Goal: Complete application form: Complete application form

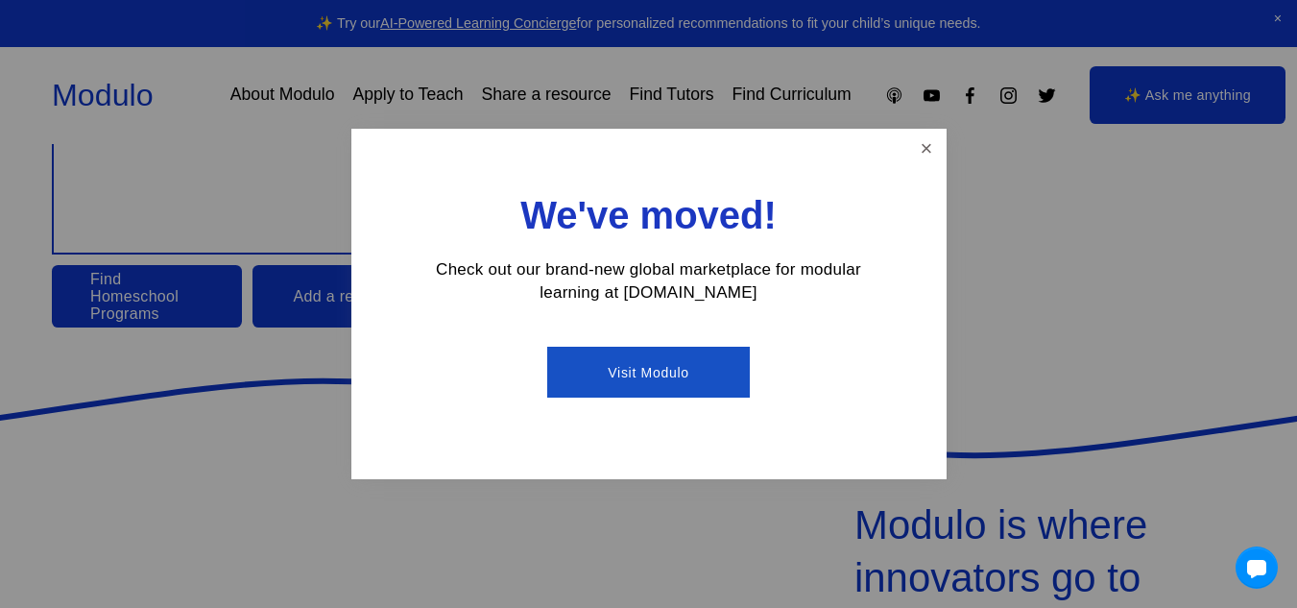
scroll to position [288, 0]
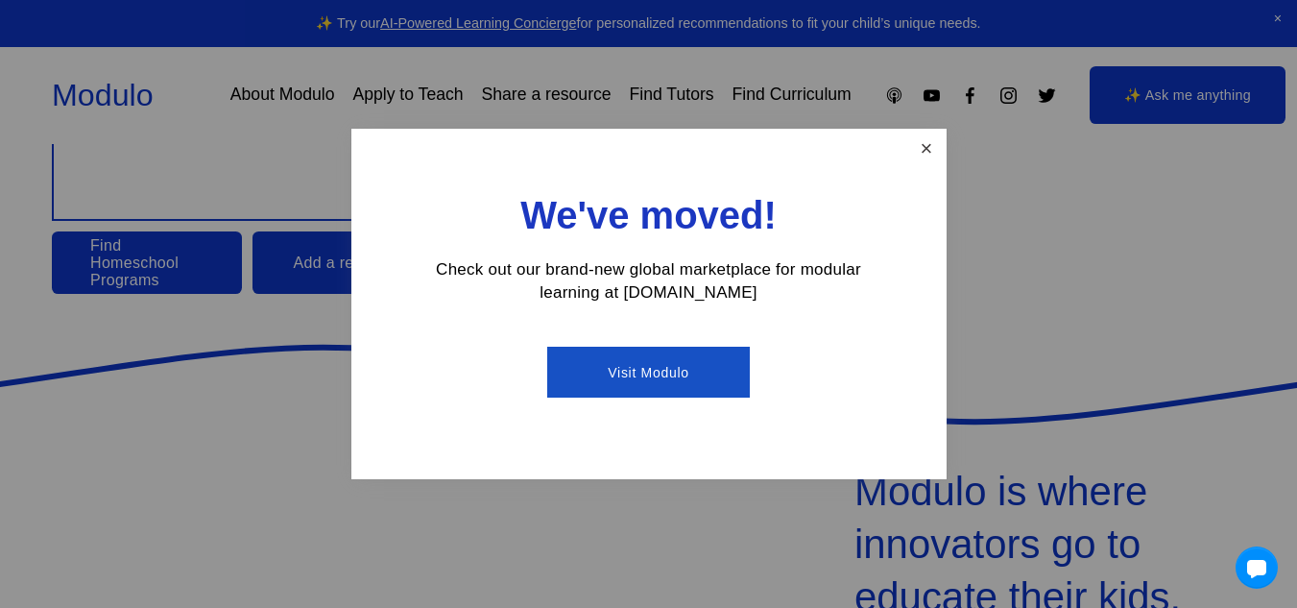
click at [939, 135] on link "Close" at bounding box center [926, 148] width 34 height 34
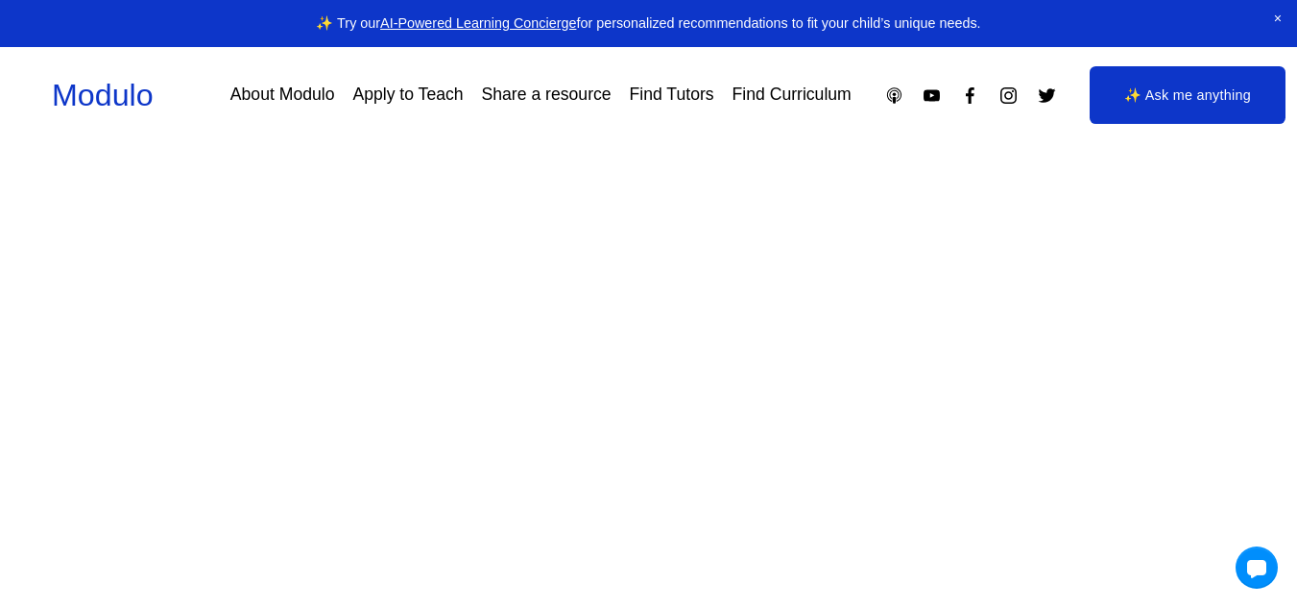
scroll to position [3429, 0]
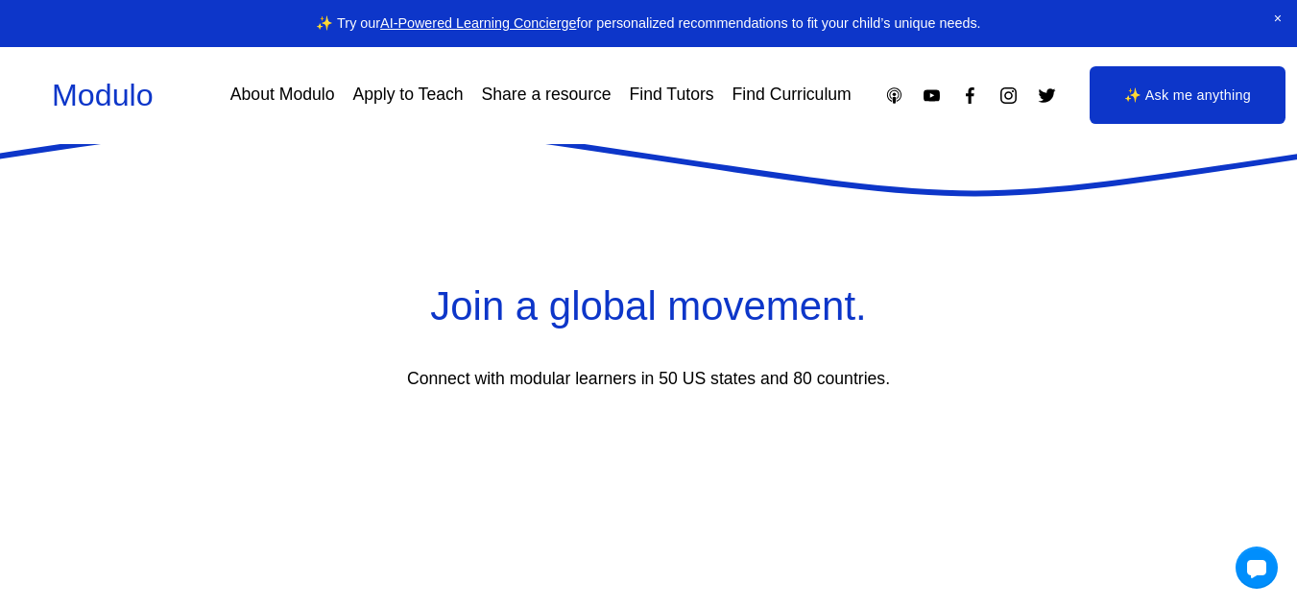
click at [424, 95] on link "Apply to Teach" at bounding box center [407, 96] width 110 height 34
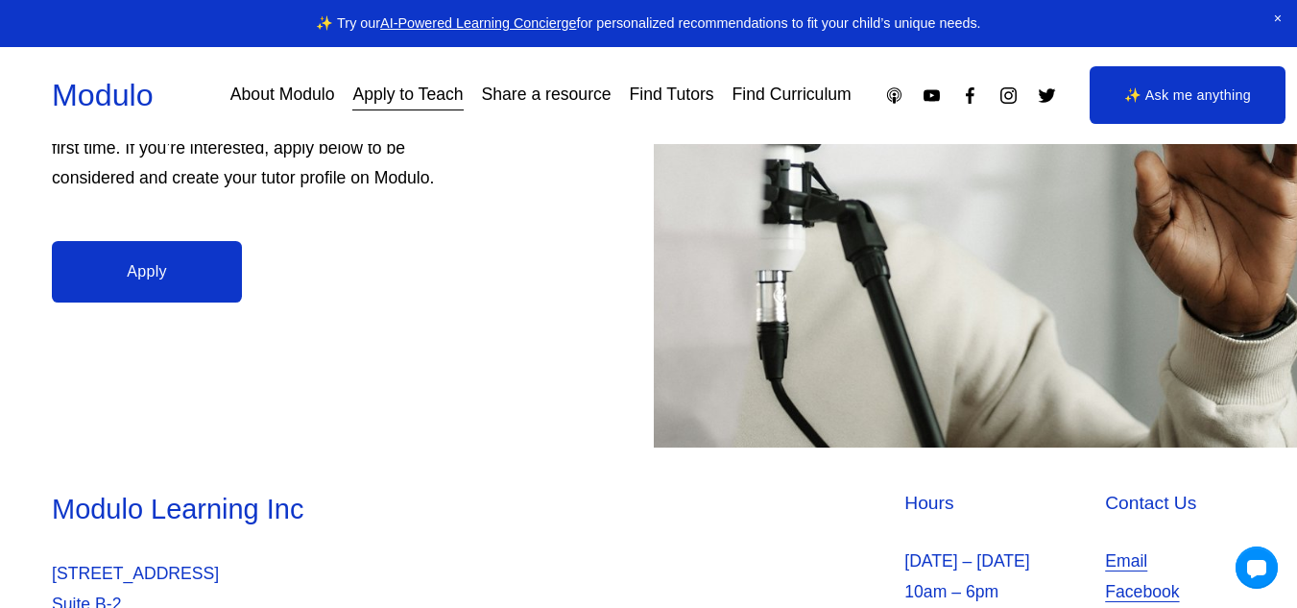
scroll to position [384, 0]
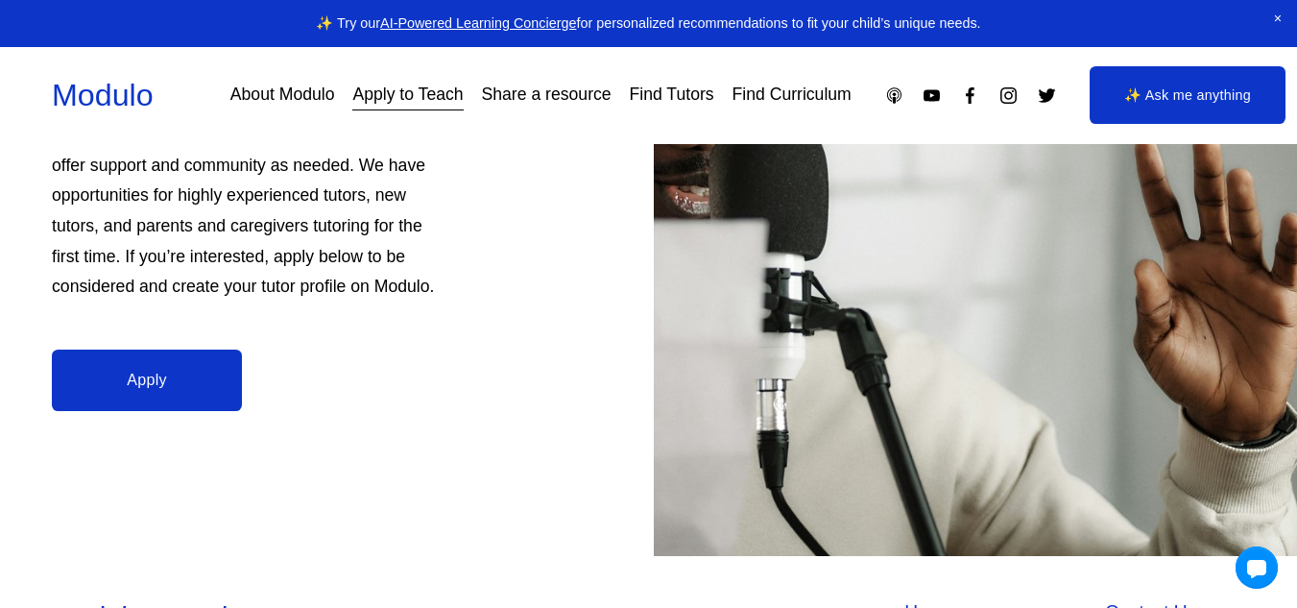
click at [163, 364] on link "Apply" at bounding box center [147, 379] width 190 height 61
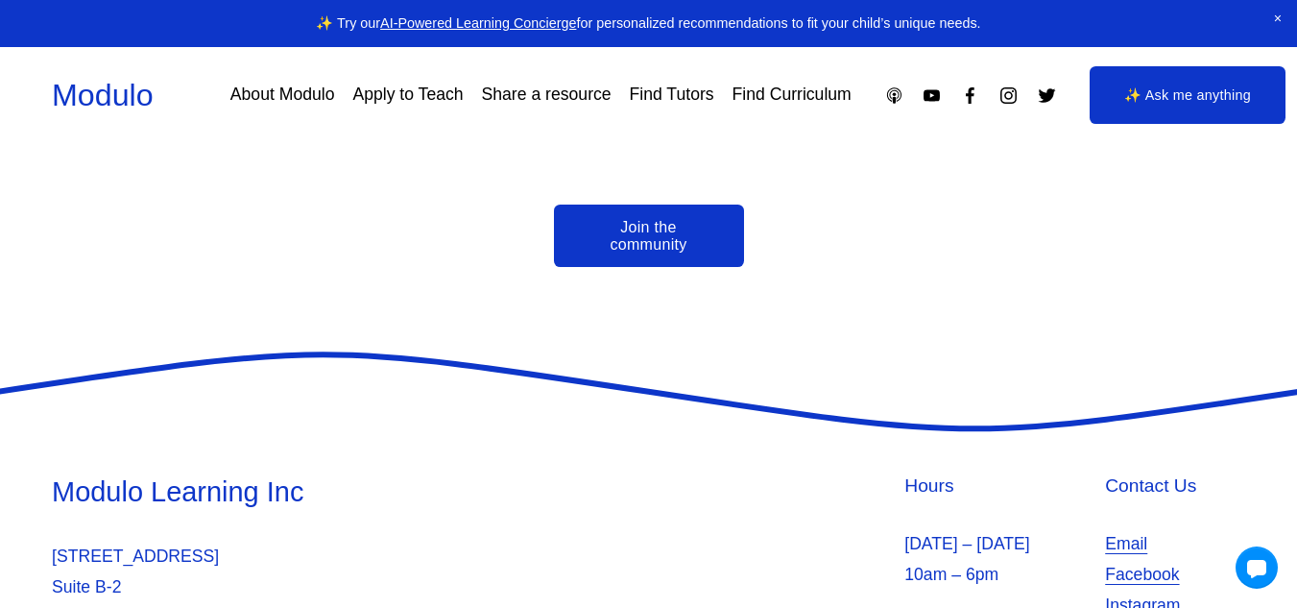
scroll to position [4005, 0]
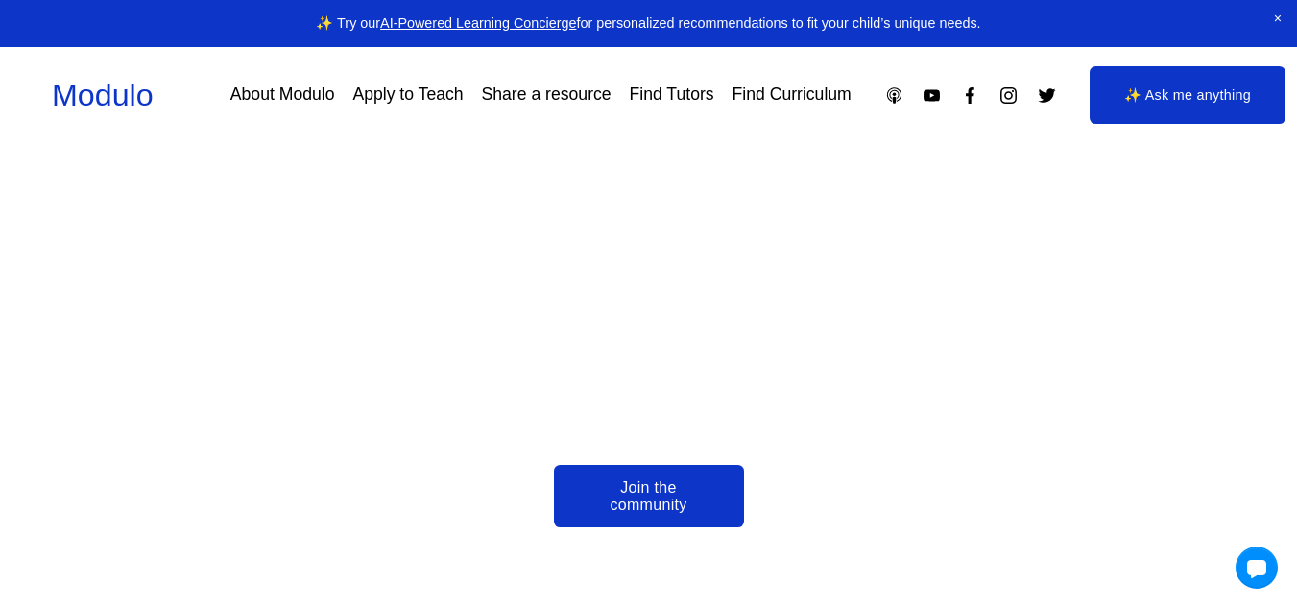
click at [376, 101] on link "Apply to Teach" at bounding box center [407, 96] width 110 height 34
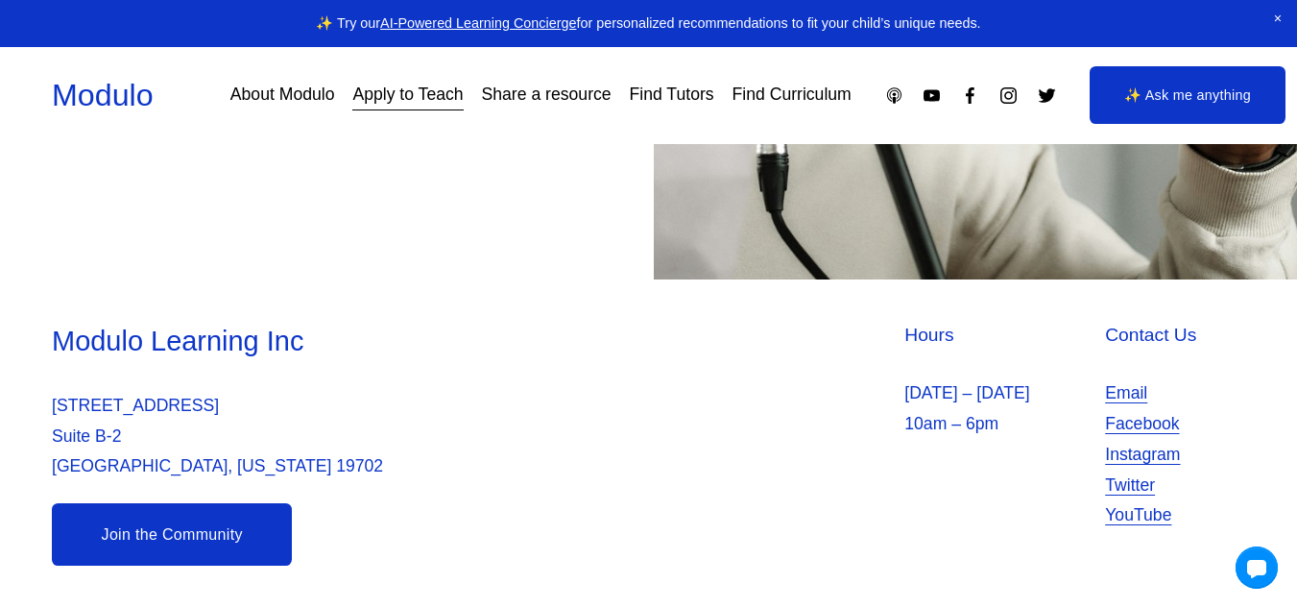
scroll to position [469, 0]
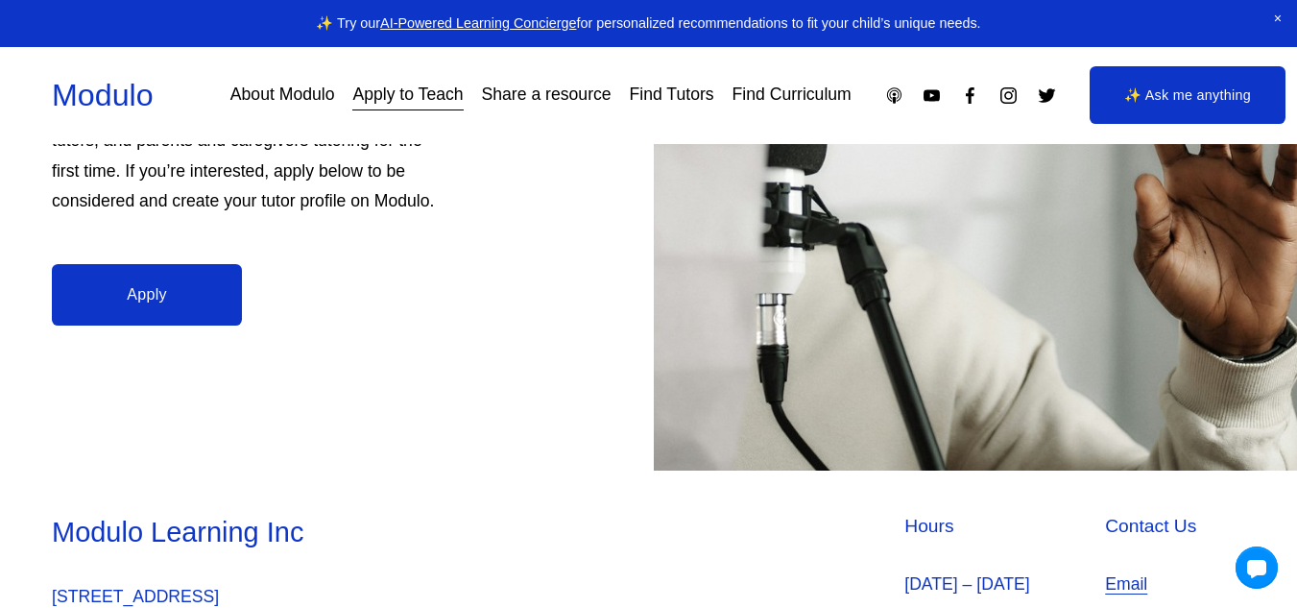
click at [162, 298] on link "Apply" at bounding box center [147, 294] width 190 height 61
